Goal: Information Seeking & Learning: Learn about a topic

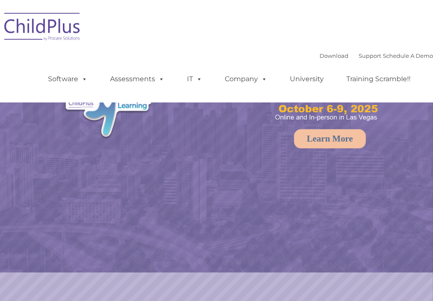
select select "MEDIUM"
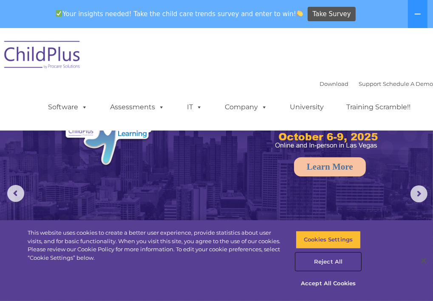
click at [329, 263] on button "Reject All" at bounding box center [327, 262] width 65 height 18
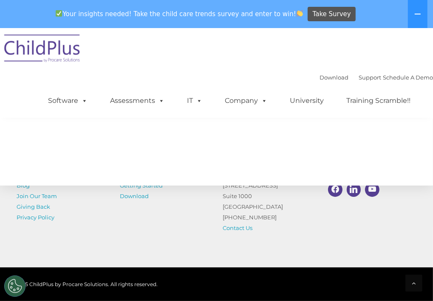
scroll to position [1005, 0]
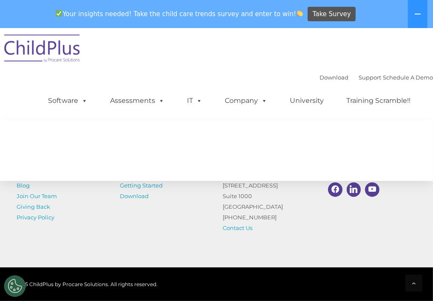
click at [65, 61] on img at bounding box center [42, 49] width 85 height 42
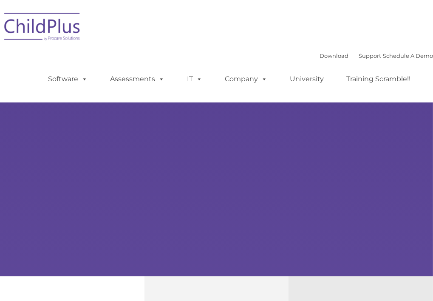
type input ""
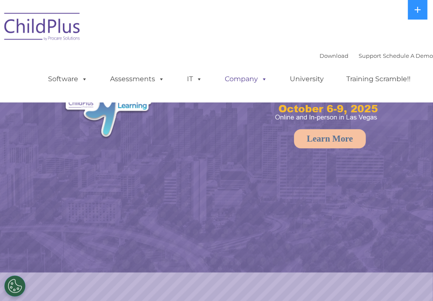
select select "MEDIUM"
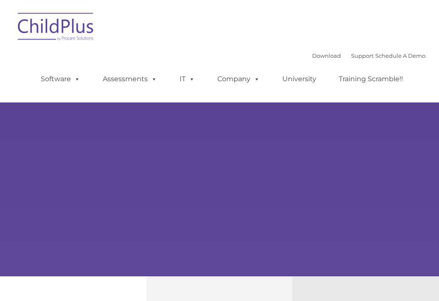
type input ""
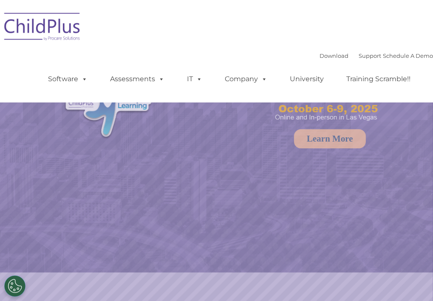
select select "MEDIUM"
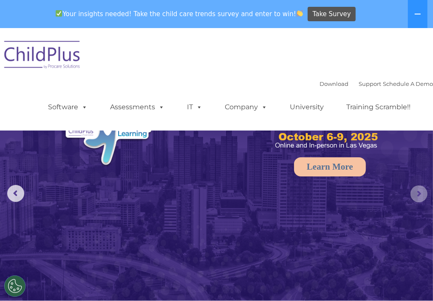
click at [414, 197] on rs-arrow at bounding box center [418, 193] width 17 height 17
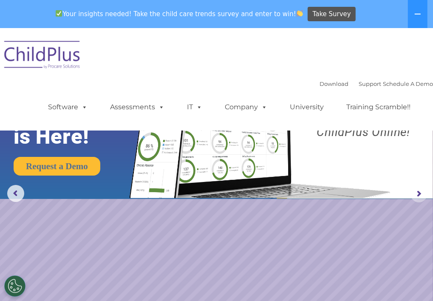
click at [414, 197] on rs-arrow at bounding box center [418, 193] width 17 height 17
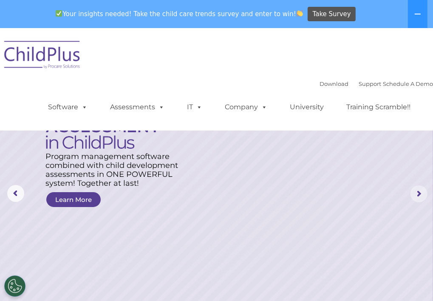
click at [413, 191] on rs-arrow at bounding box center [418, 193] width 17 height 17
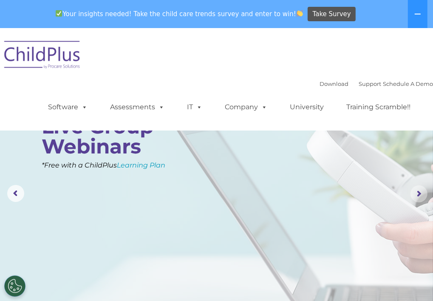
click at [413, 191] on rs-arrow at bounding box center [418, 193] width 17 height 17
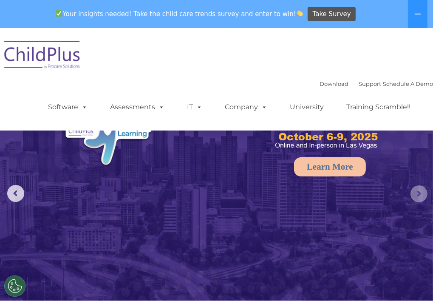
click at [413, 191] on rs-arrow at bounding box center [418, 193] width 17 height 17
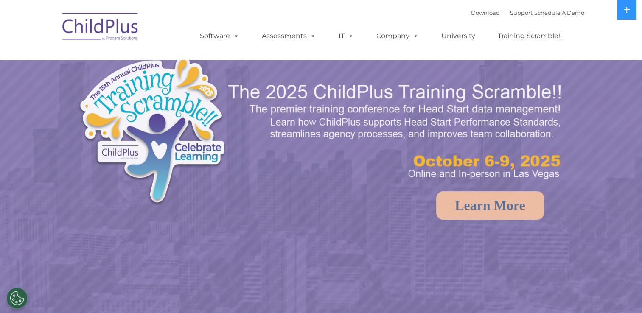
select select "MEDIUM"
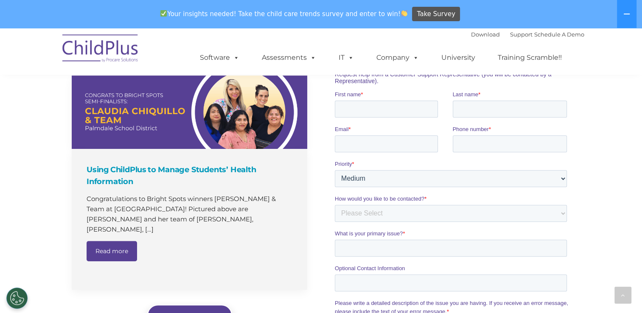
scroll to position [802, 0]
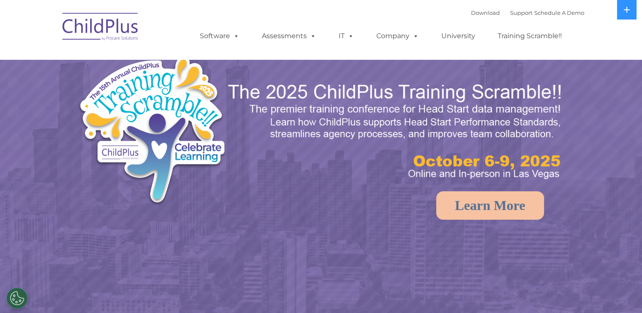
select select "MEDIUM"
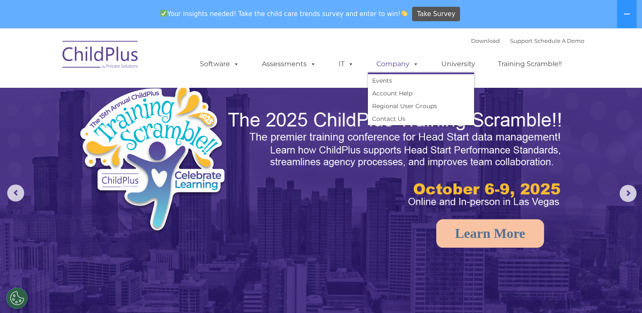
click at [414, 66] on span at bounding box center [414, 64] width 9 height 8
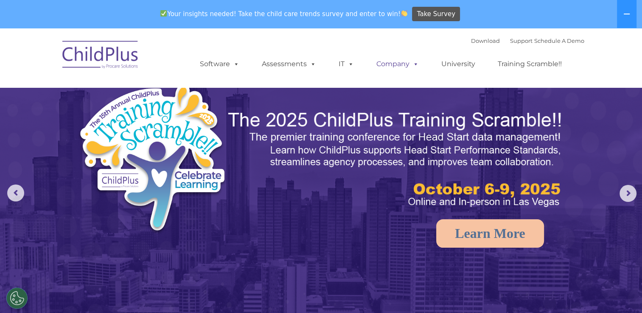
click at [414, 66] on span at bounding box center [414, 64] width 9 height 8
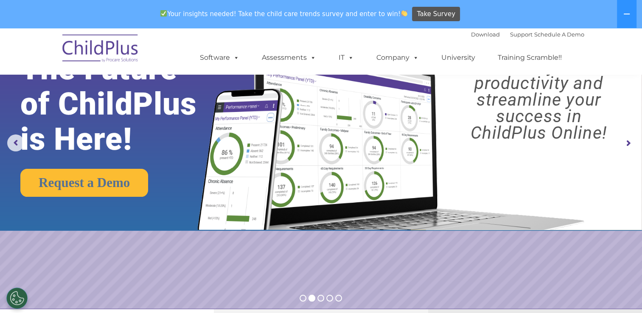
scroll to position [49, 0]
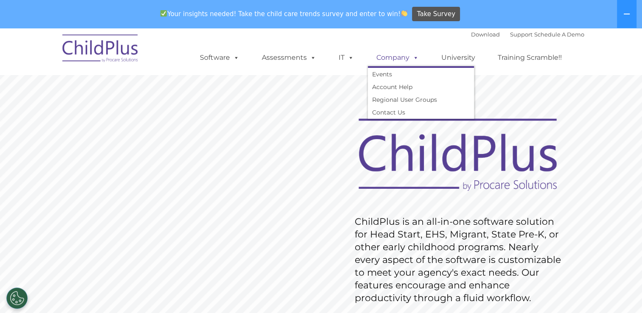
click at [411, 59] on span at bounding box center [414, 57] width 9 height 8
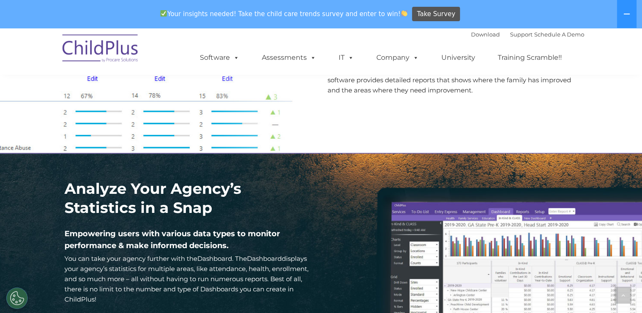
scroll to position [1096, 0]
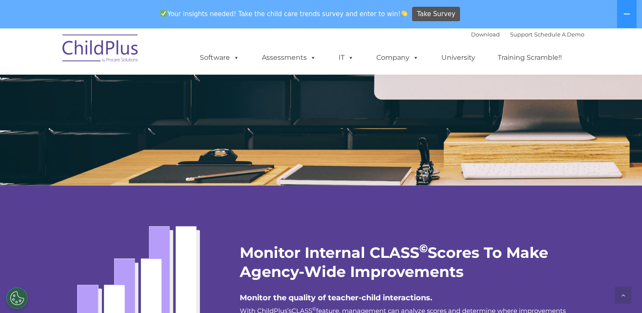
click at [121, 200] on div at bounding box center [145, 270] width 175 height 168
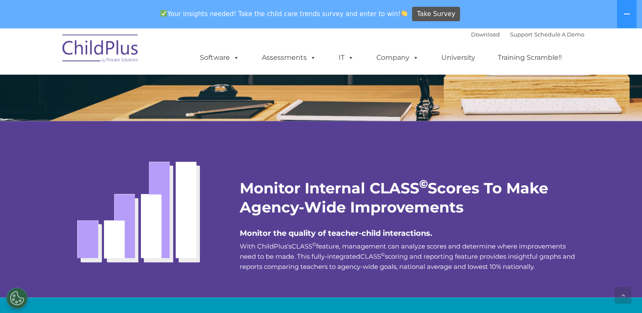
scroll to position [1475, 0]
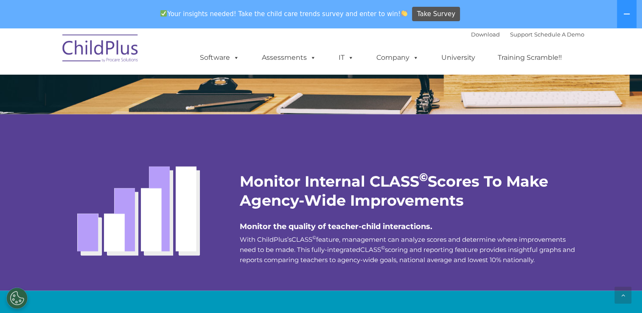
click at [121, 200] on img at bounding box center [142, 198] width 155 height 138
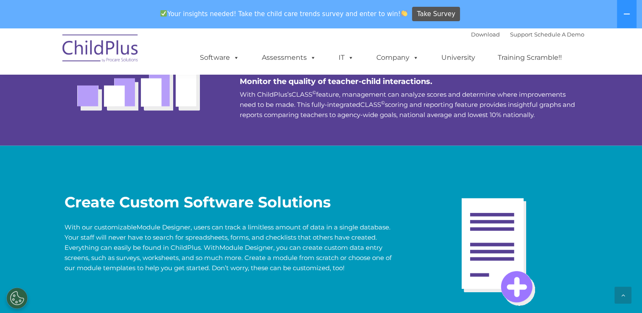
scroll to position [1621, 0]
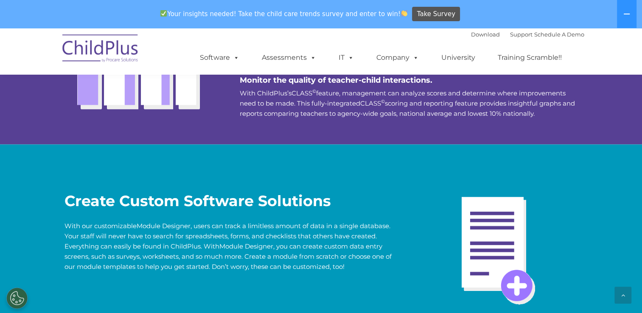
click at [121, 200] on div "Create Custom Software Solutions With our customizable Module Designer , users …" at bounding box center [234, 216] width 338 height 113
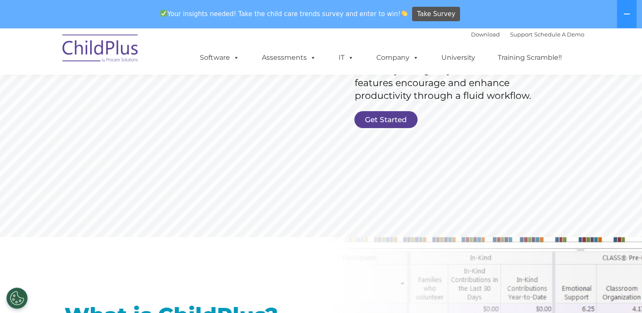
scroll to position [198, 0]
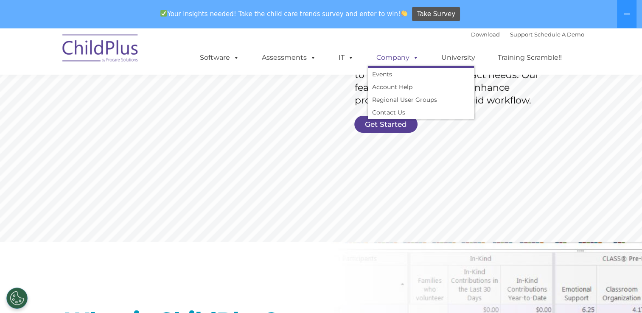
click at [411, 57] on span at bounding box center [414, 57] width 9 height 8
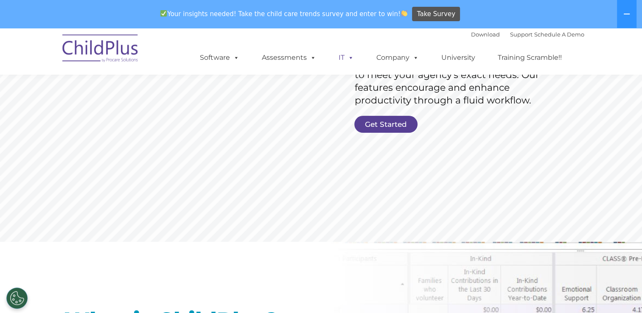
click at [346, 57] on span at bounding box center [349, 57] width 9 height 8
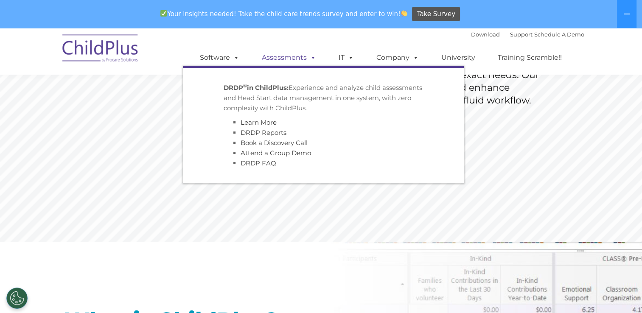
click at [301, 61] on link "Assessments" at bounding box center [288, 57] width 71 height 17
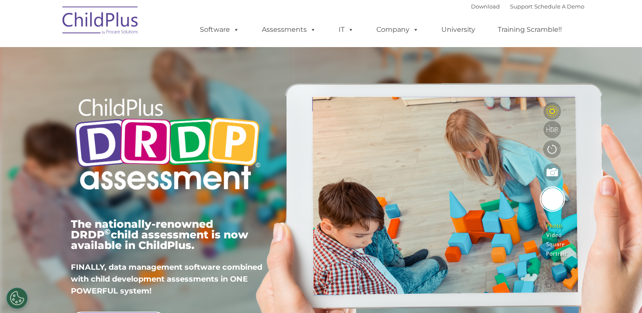
type input ""
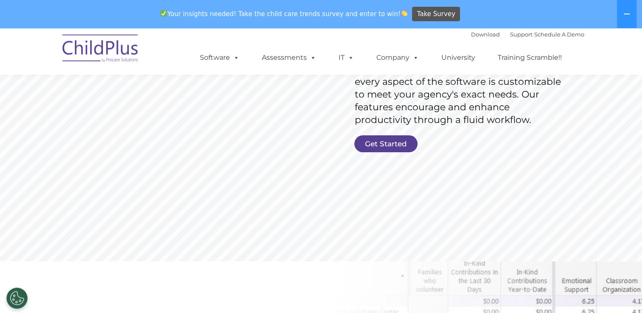
scroll to position [90, 0]
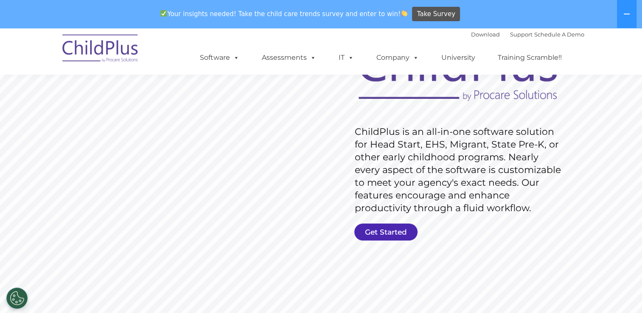
click at [405, 235] on link "Get Started" at bounding box center [386, 232] width 63 height 17
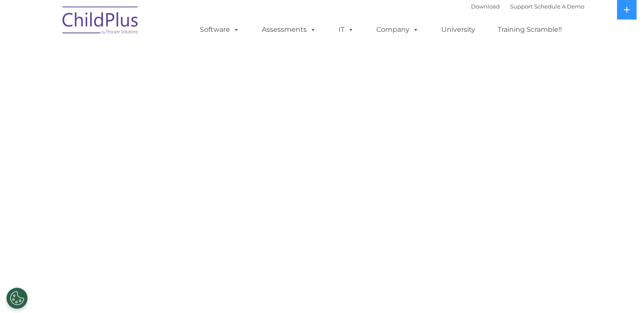
select select "MEDIUM"
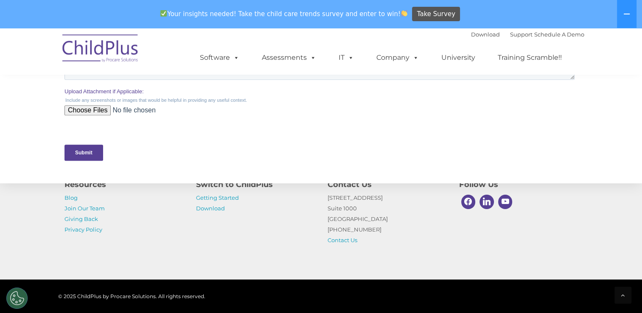
scroll to position [419, 0]
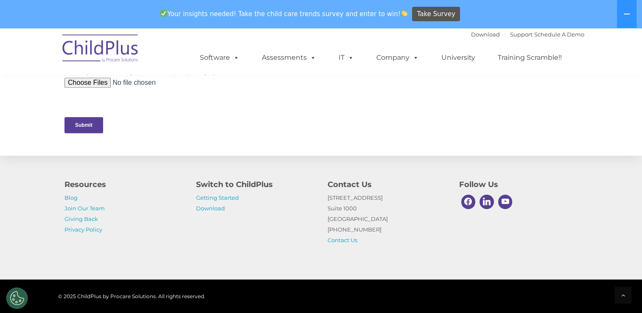
click at [224, 49] on ul "Software ChildPlus: The original and most widely-used Head Start data managemen…" at bounding box center [384, 58] width 402 height 34
click at [231, 62] on link "Software" at bounding box center [219, 57] width 56 height 17
